Goal: Information Seeking & Learning: Learn about a topic

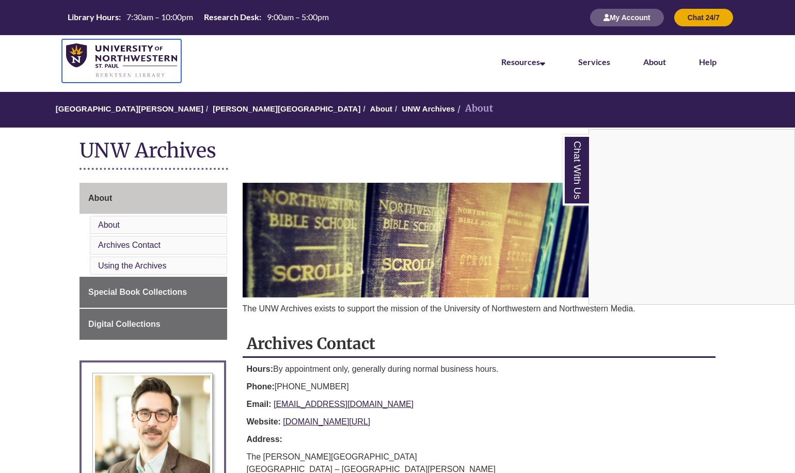
click at [122, 68] on img at bounding box center [121, 60] width 111 height 35
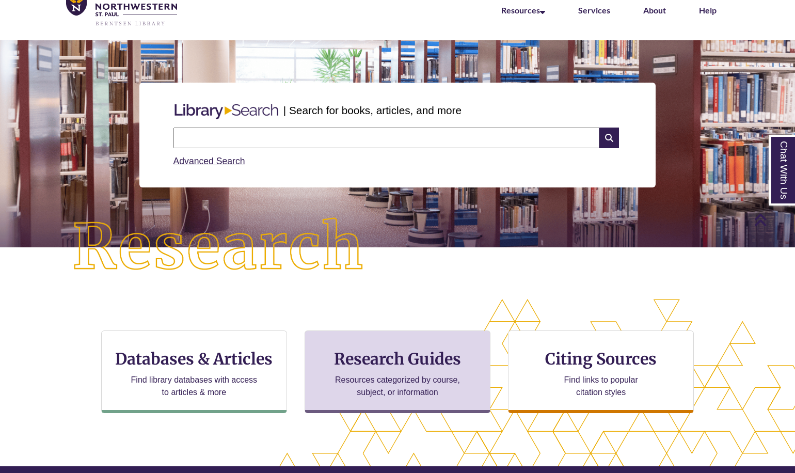
scroll to position [227, 795]
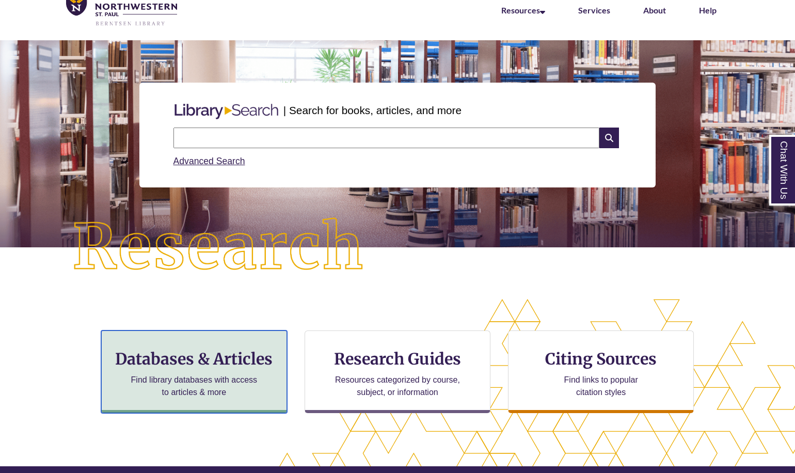
click at [202, 357] on h3 "Databases & Articles" at bounding box center [194, 359] width 168 height 20
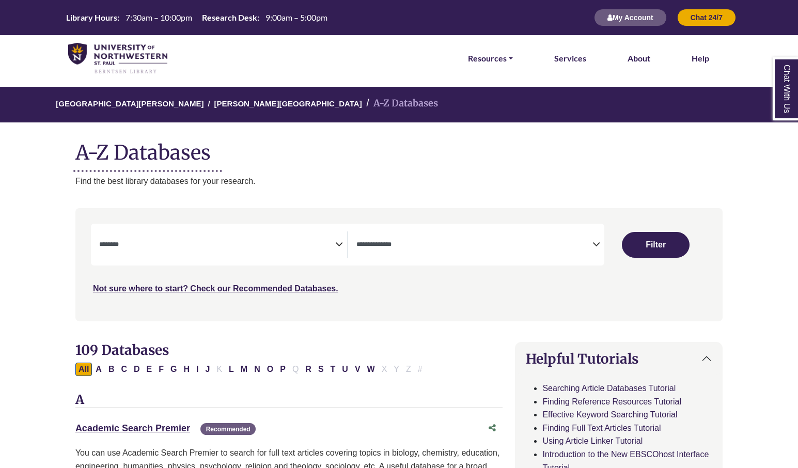
select select "Database Subject Filter"
select select "Database Types Filter"
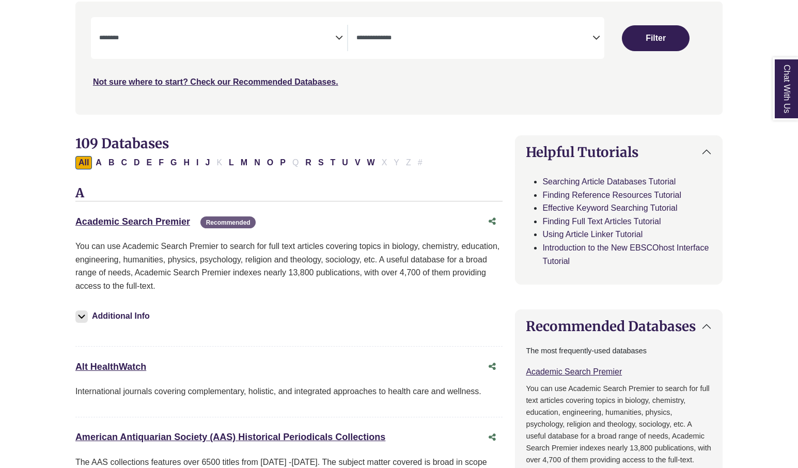
scroll to position [258, 0]
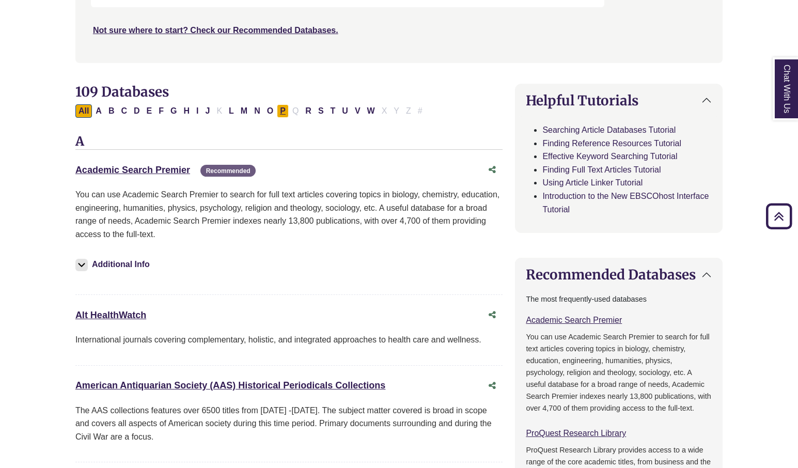
click at [283, 110] on button "P" at bounding box center [283, 110] width 12 height 13
select select "Database Subject Filter"
select select "Database Types Filter"
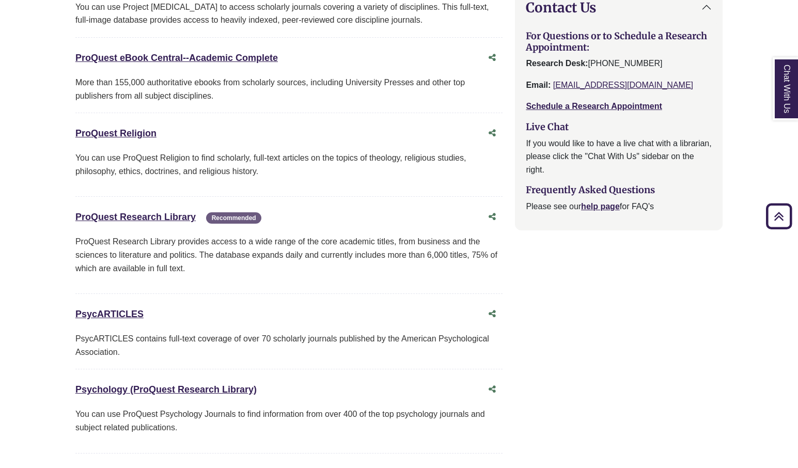
scroll to position [1084, 0]
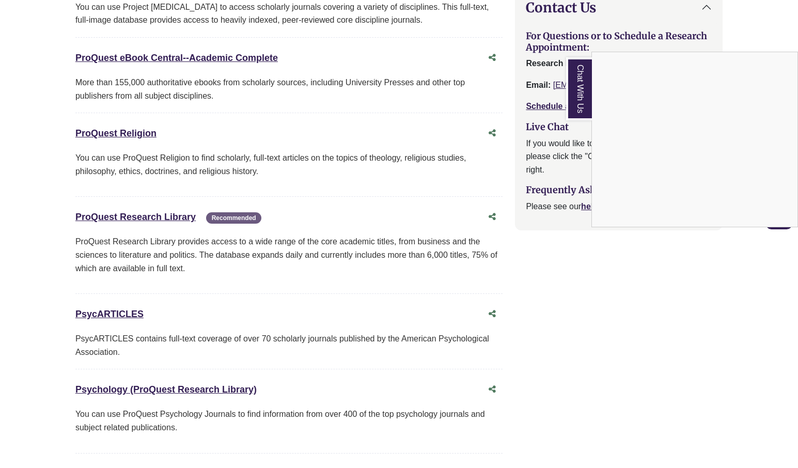
scroll to position [981, 0]
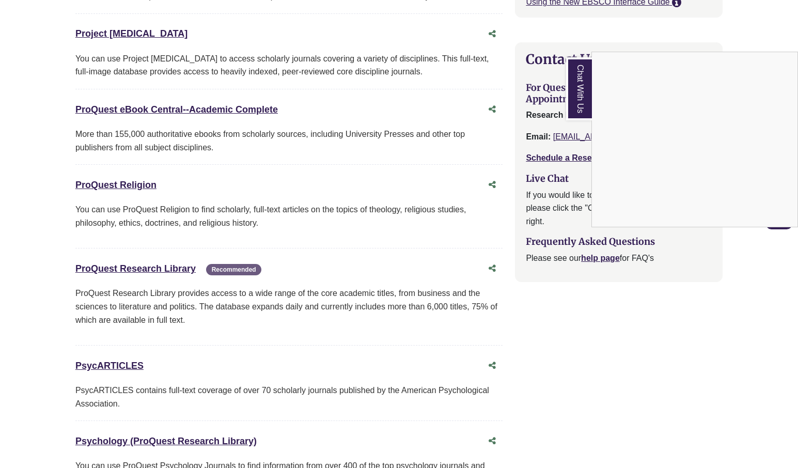
click at [128, 368] on div "Chat With Us" at bounding box center [399, 234] width 798 height 468
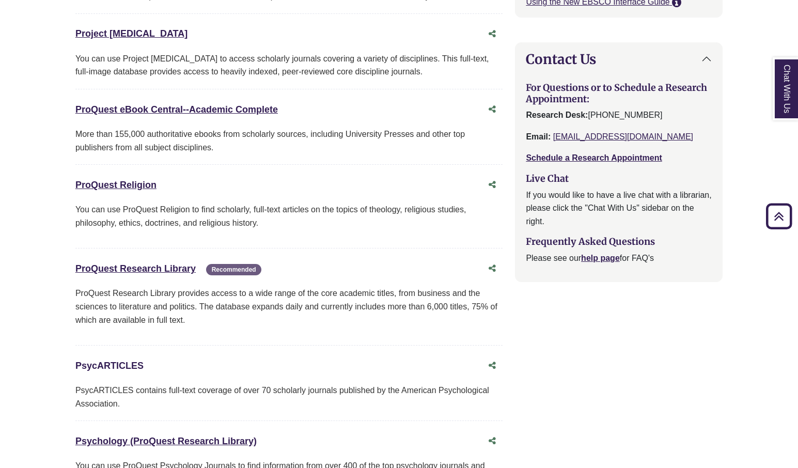
click at [131, 363] on link "PsycARTICLES This link opens in a new window" at bounding box center [109, 365] width 68 height 10
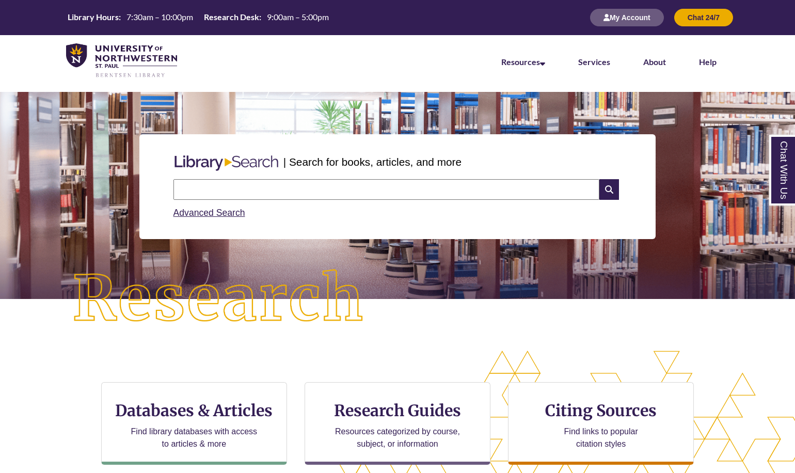
click at [274, 181] on input "text" at bounding box center [386, 189] width 426 height 21
type input "**********"
